Goal: Information Seeking & Learning: Find specific fact

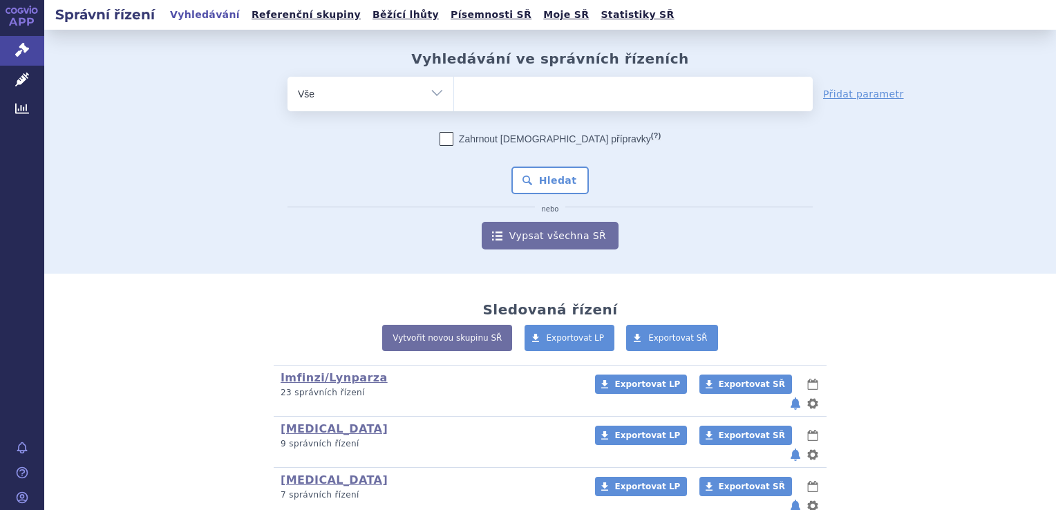
click at [584, 95] on ul at bounding box center [633, 91] width 359 height 29
click at [454, 95] on select at bounding box center [454, 93] width 1 height 35
click at [481, 101] on ul at bounding box center [633, 91] width 359 height 29
click at [454, 101] on select at bounding box center [454, 93] width 1 height 35
click at [490, 89] on ul at bounding box center [633, 91] width 359 height 29
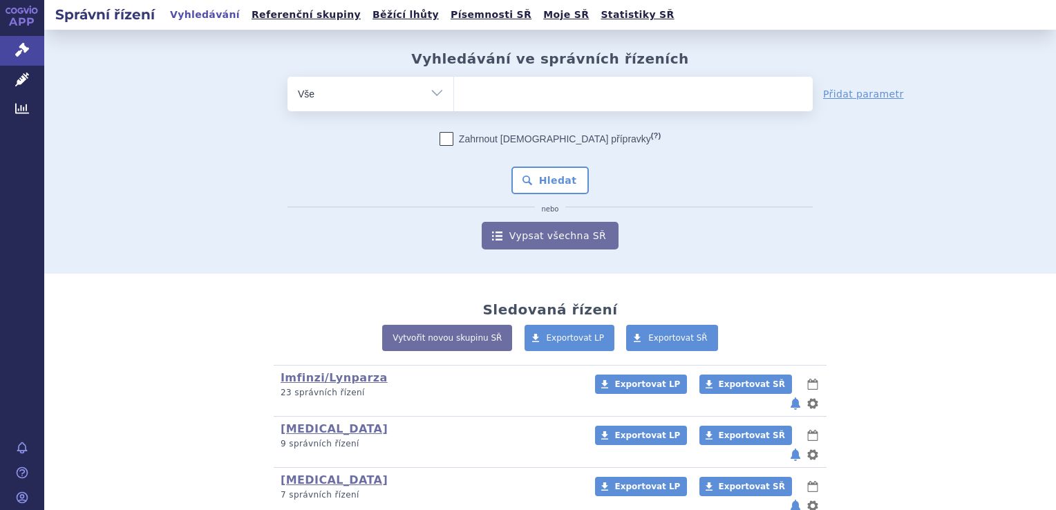
click at [454, 89] on select at bounding box center [454, 93] width 1 height 35
type input "pa"
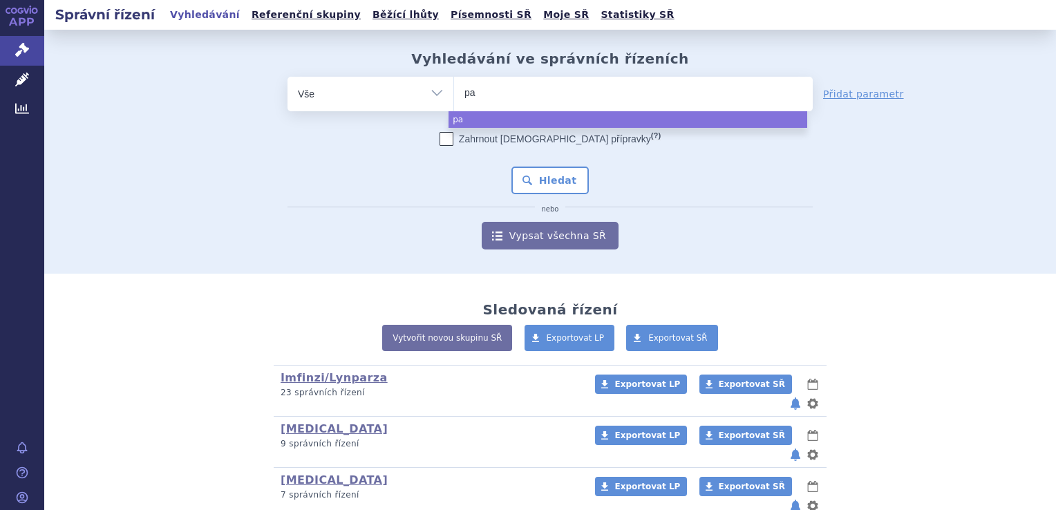
type input "pad"
type input "padce"
type input "[MEDICAL_DATA]"
select select "[MEDICAL_DATA]"
click at [537, 189] on button "Hledat" at bounding box center [551, 181] width 78 height 28
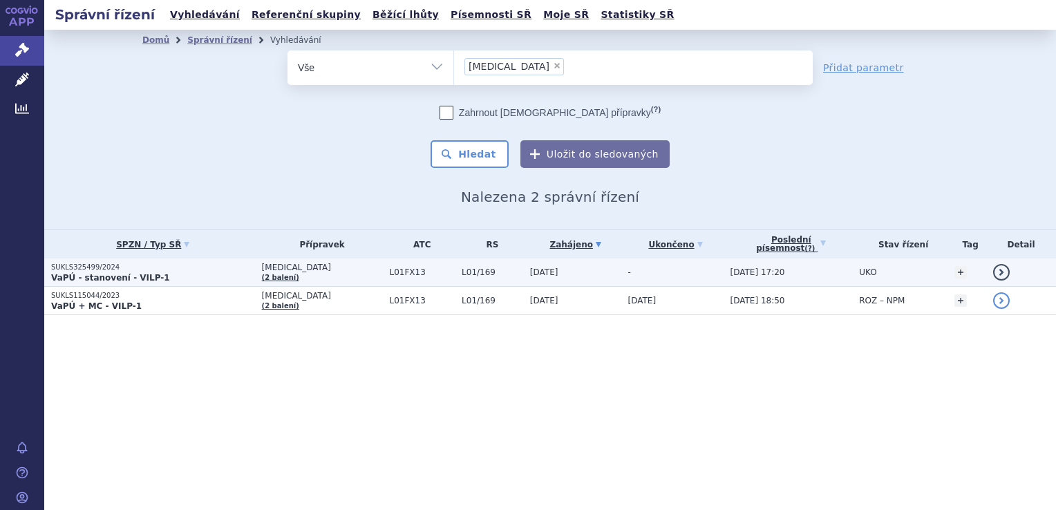
click at [337, 272] on td "[MEDICAL_DATA] (2 balení)" at bounding box center [319, 273] width 128 height 28
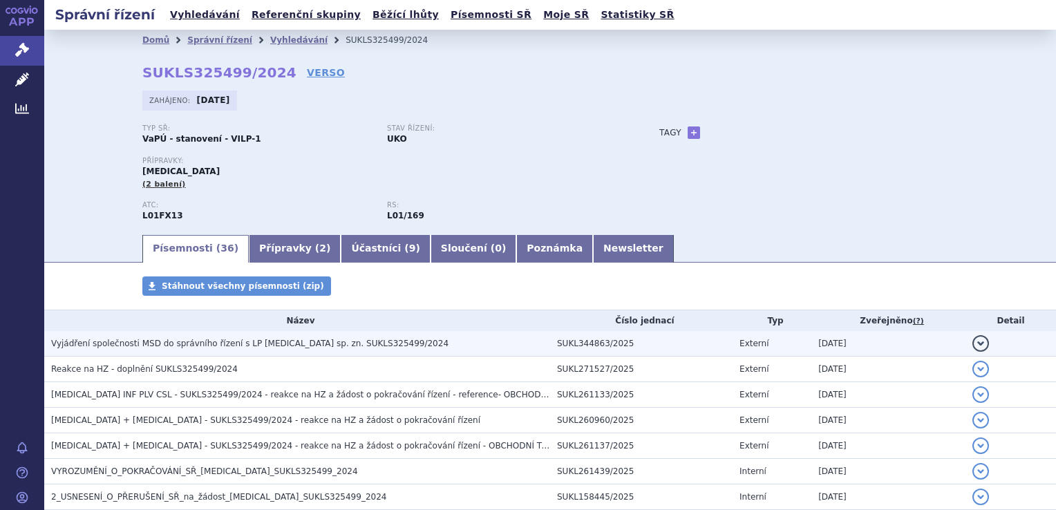
click at [328, 353] on td "Vyjádření společnosti MSD do správního řízení s LP [MEDICAL_DATA] sp. zn. SUKLS…" at bounding box center [297, 344] width 506 height 26
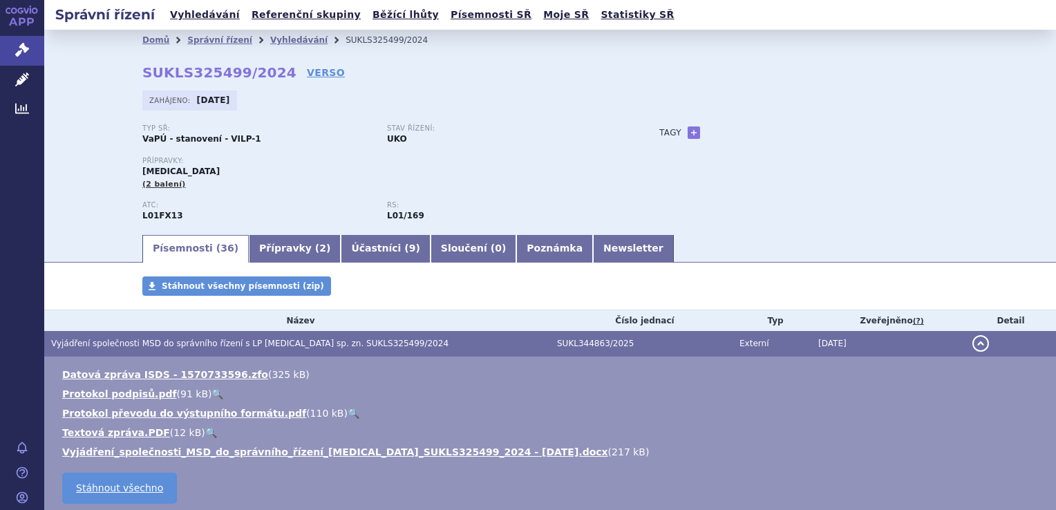
click at [356, 348] on span "Vyjádření společnosti MSD do správního řízení s LP [MEDICAL_DATA] sp. zn. SUKLS…" at bounding box center [250, 344] width 398 height 10
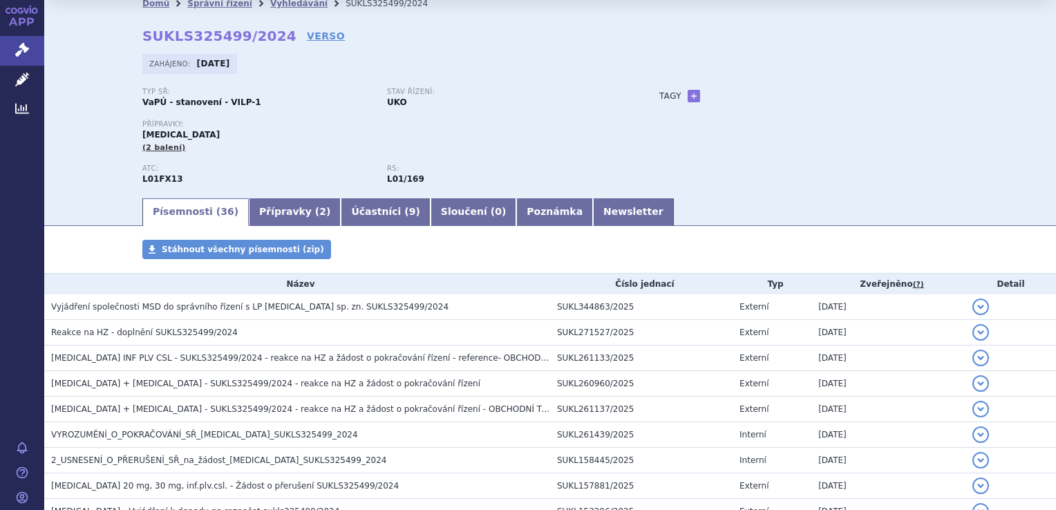
scroll to position [26, 0]
